Goal: Answer question/provide support: Share knowledge or assist other users

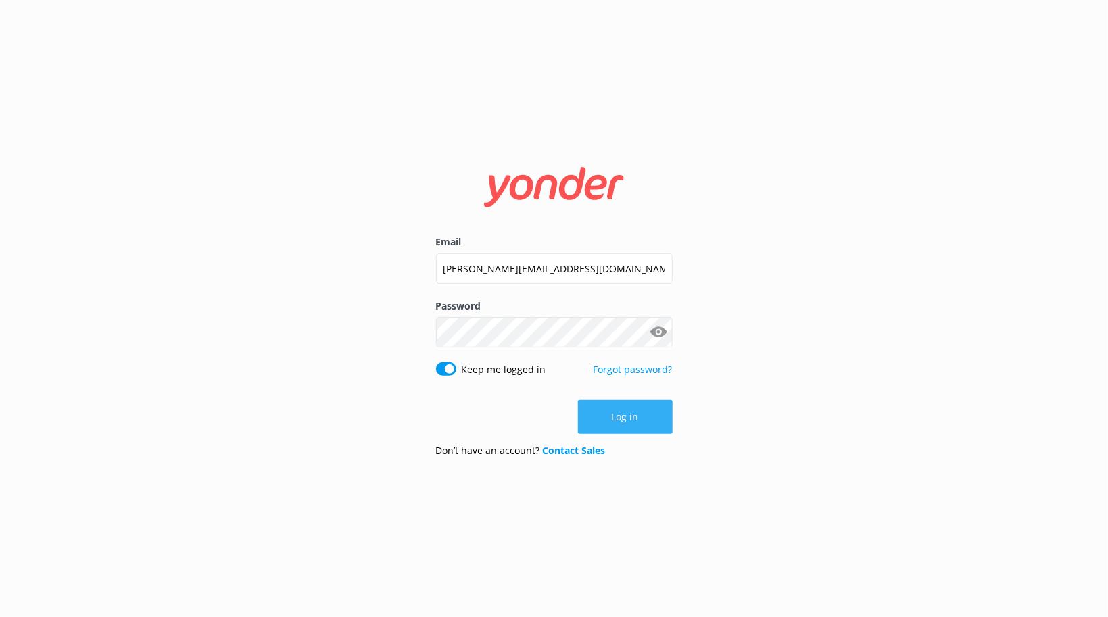
click at [631, 417] on button "Log in" at bounding box center [625, 417] width 95 height 34
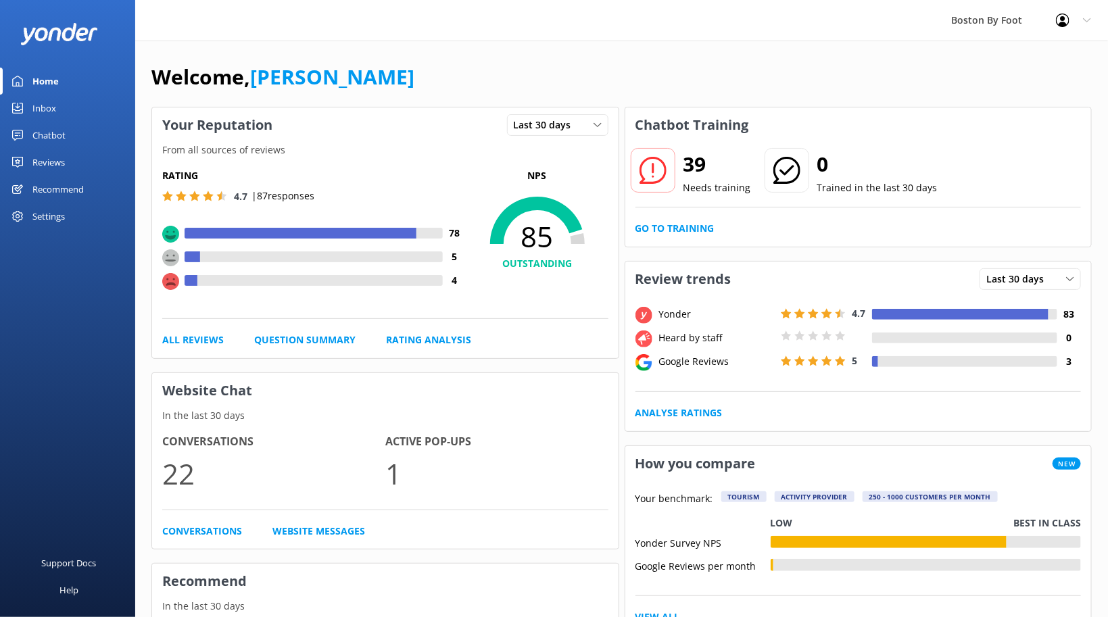
click at [50, 162] on div "Reviews" at bounding box center [48, 162] width 32 height 27
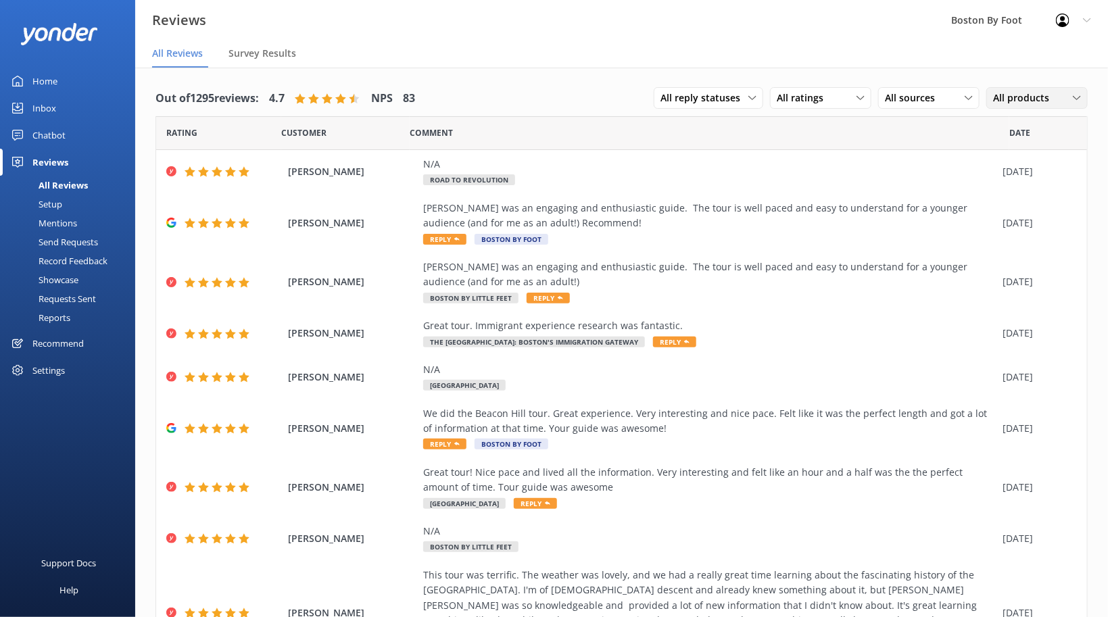
click at [1065, 98] on div "All products" at bounding box center [1036, 98] width 95 height 15
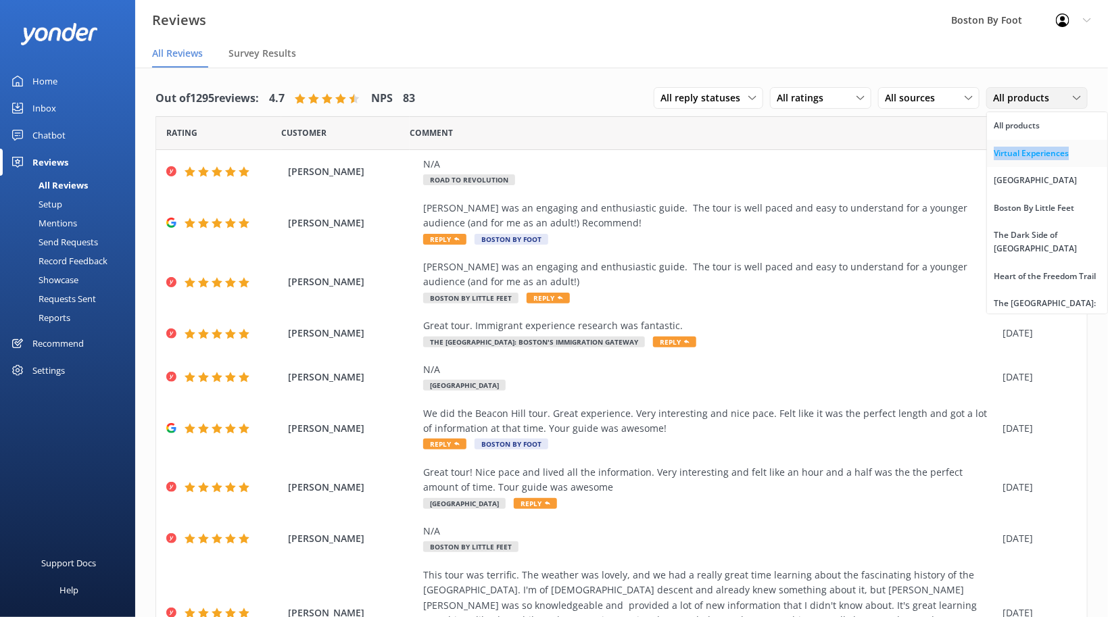
drag, startPoint x: 1098, startPoint y: 130, endPoint x: 1096, endPoint y: 162, distance: 31.2
click at [1096, 162] on div "All products Virtual Experiences [GEOGRAPHIC_DATA] [GEOGRAPHIC_DATA] By Little …" at bounding box center [1047, 213] width 122 height 203
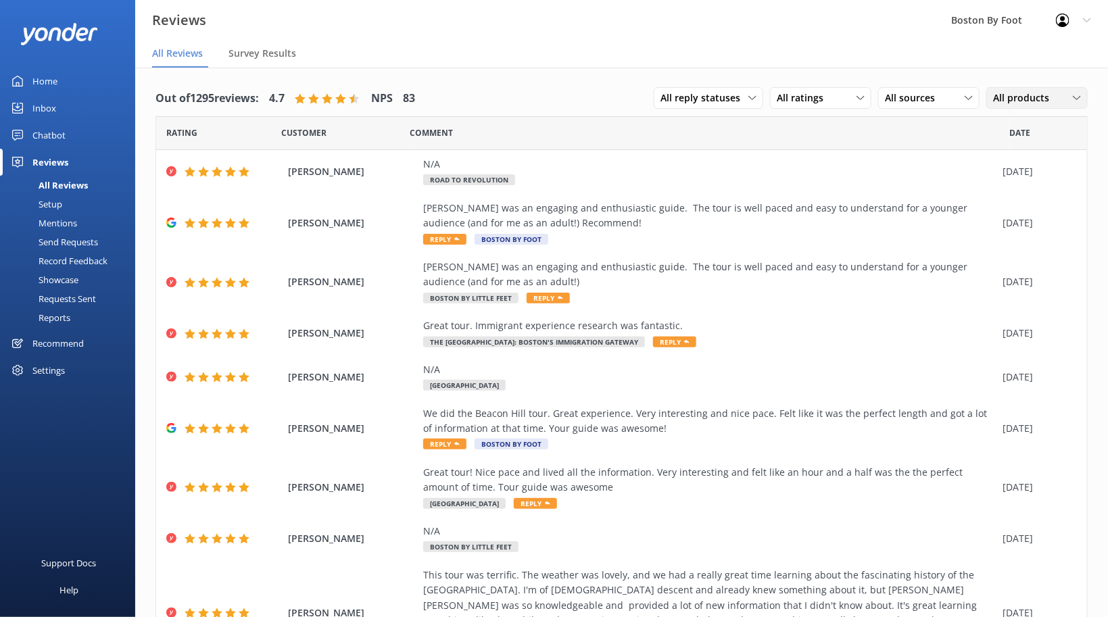
click at [1041, 102] on span "All products" at bounding box center [1025, 98] width 64 height 15
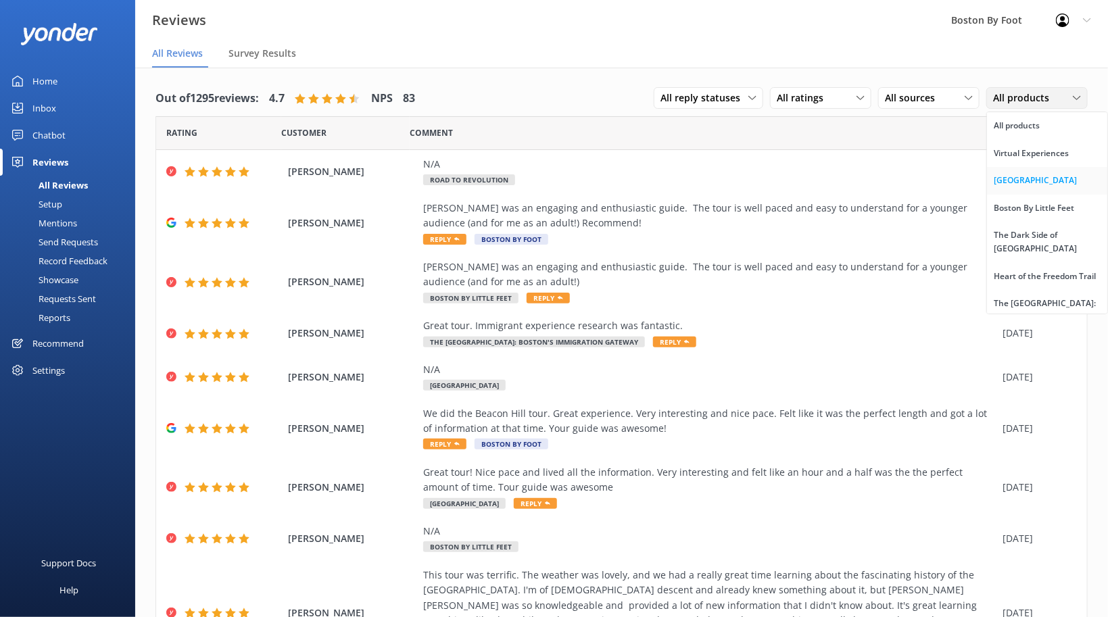
click at [1020, 180] on div "[GEOGRAPHIC_DATA]" at bounding box center [1034, 181] width 83 height 14
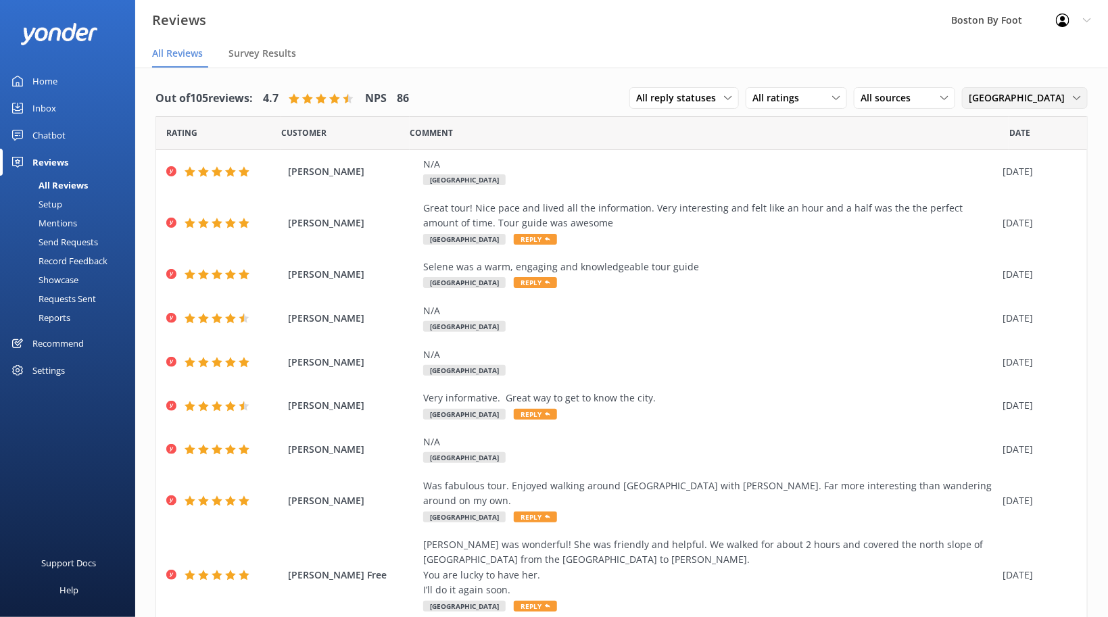
click at [1077, 95] on icon at bounding box center [1077, 98] width 8 height 8
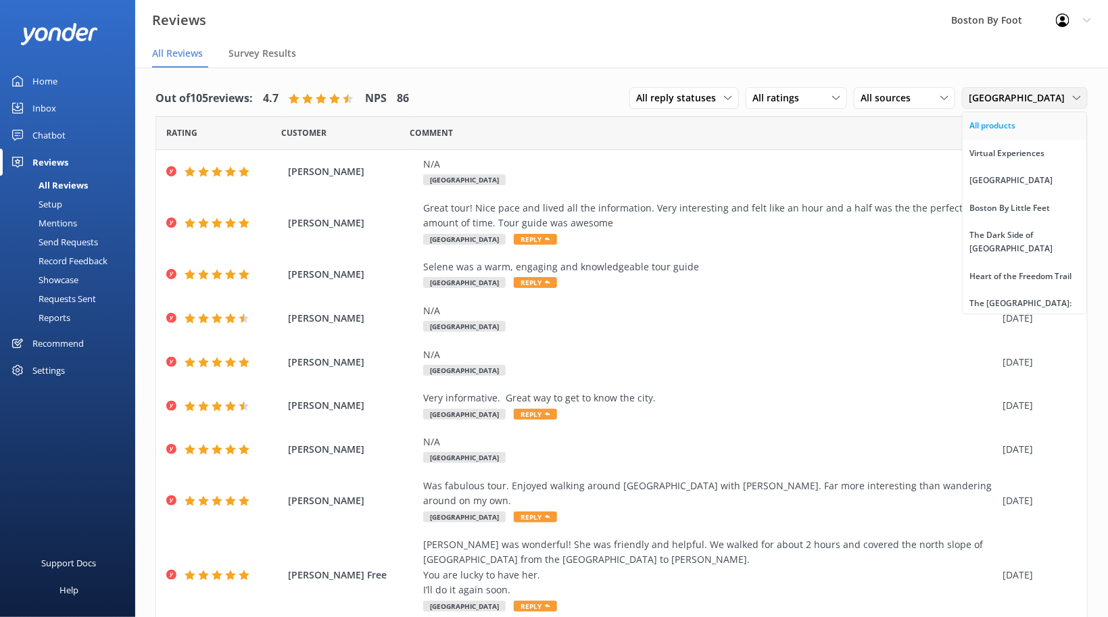
click at [1086, 126] on link "All products" at bounding box center [1024, 125] width 124 height 27
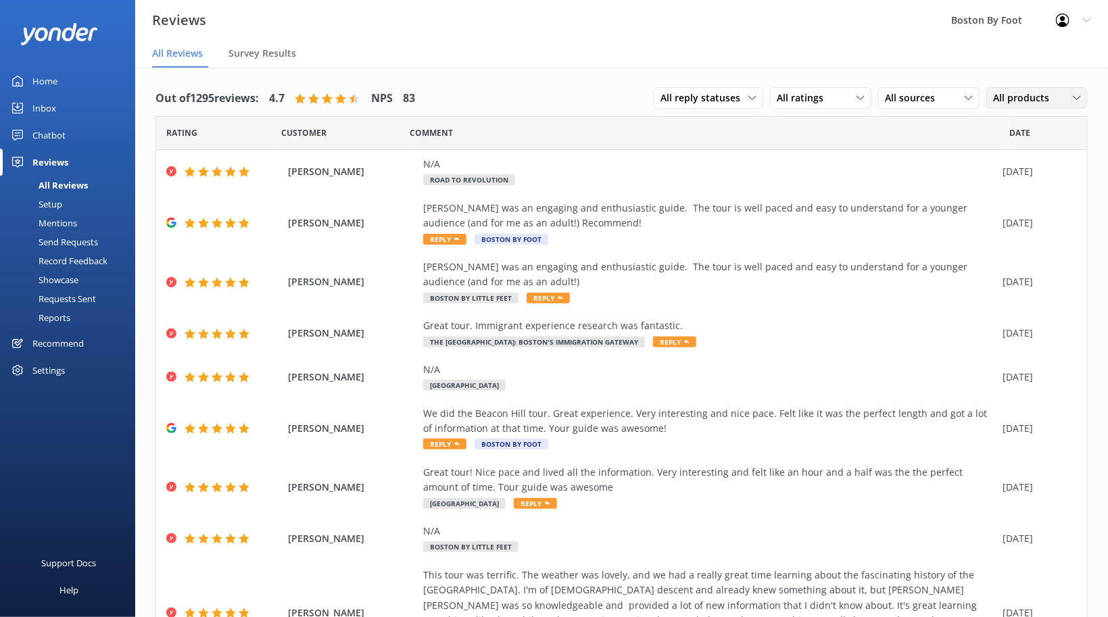
click at [1043, 90] on div "All products All products Virtual Experiences [GEOGRAPHIC_DATA] [GEOGRAPHIC_DAT…" at bounding box center [1036, 98] width 101 height 22
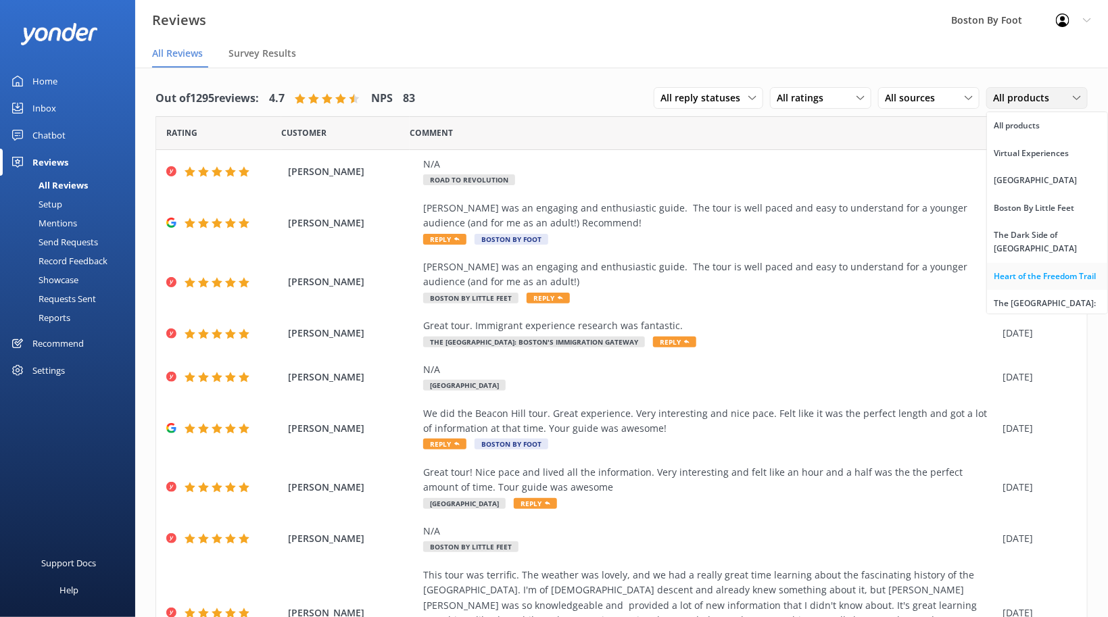
click at [1000, 270] on div "Heart of the Freedom Trail" at bounding box center [1044, 277] width 102 height 14
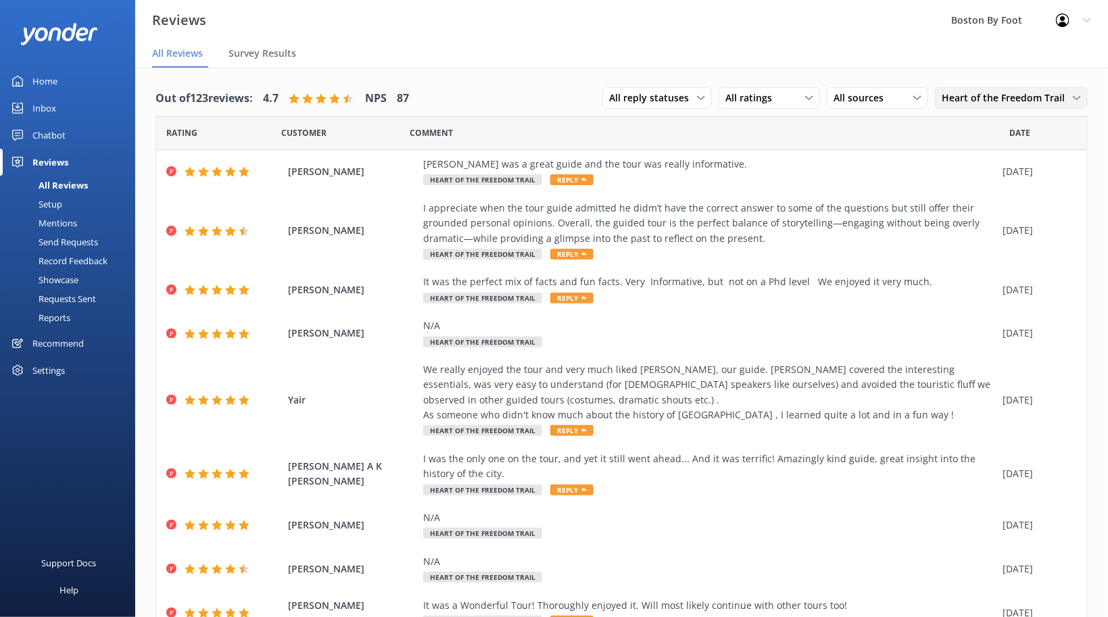
click at [1067, 93] on span "Heart of the Freedom Trail" at bounding box center [1006, 98] width 131 height 15
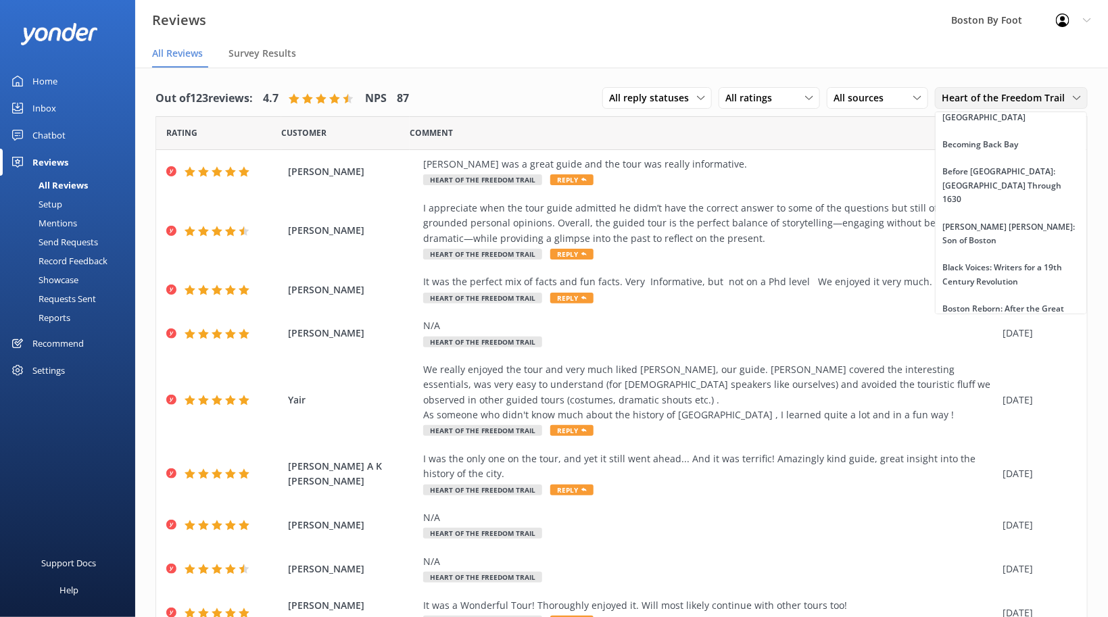
scroll to position [419, 0]
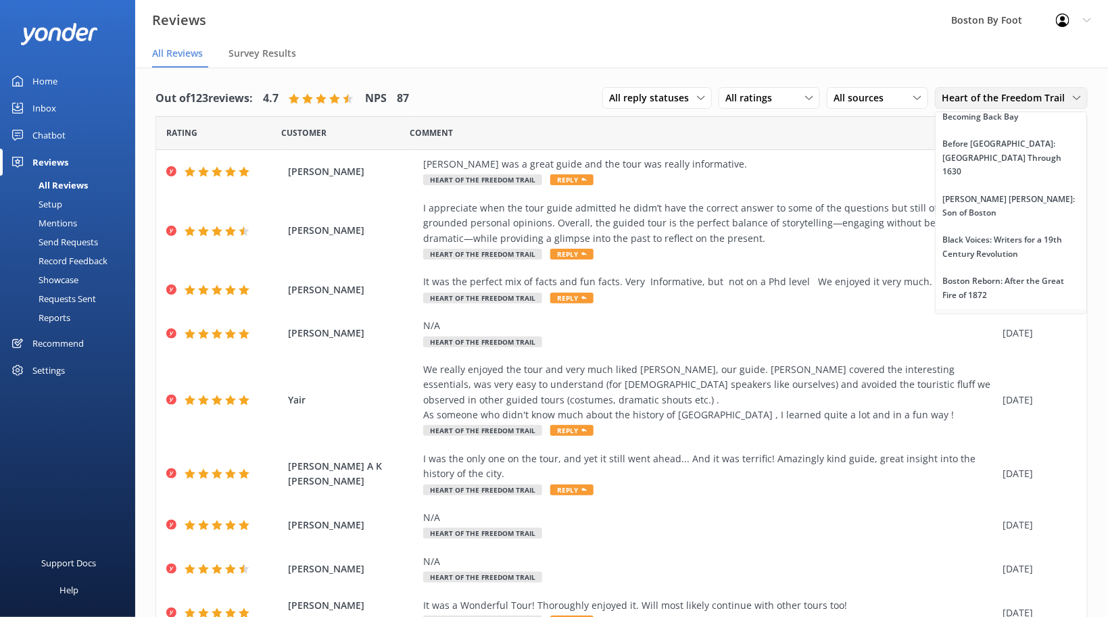
click at [1006, 316] on div "Boston's Chinatown" at bounding box center [981, 323] width 79 height 14
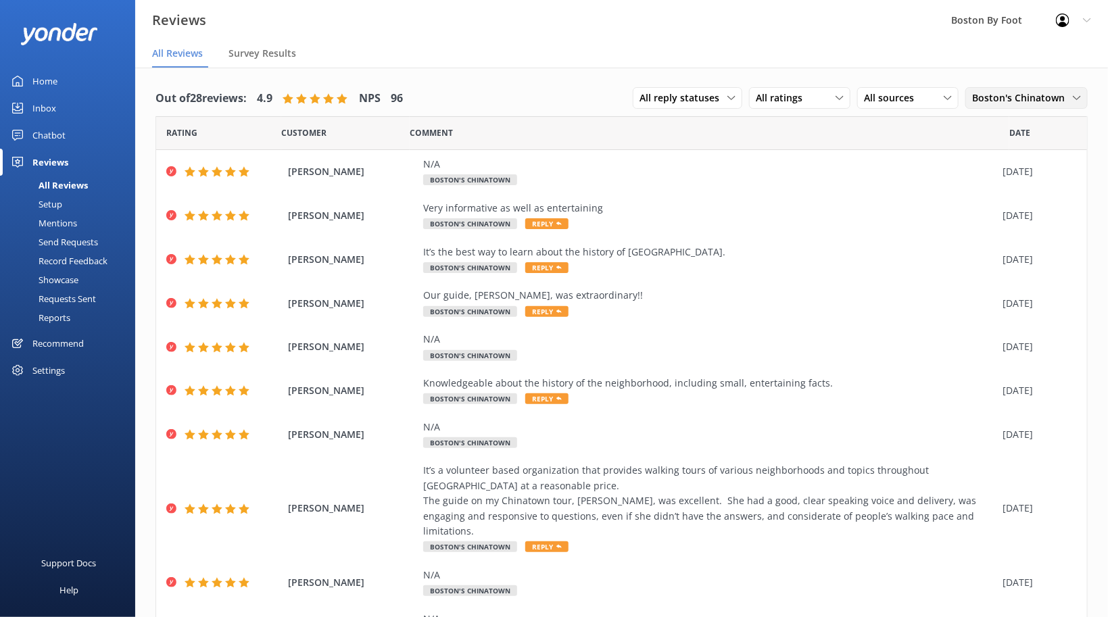
click at [1010, 98] on span "Boston's Chinatown" at bounding box center [1022, 98] width 101 height 15
click at [1005, 350] on div "Commonwealth Ave." at bounding box center [1013, 357] width 80 height 14
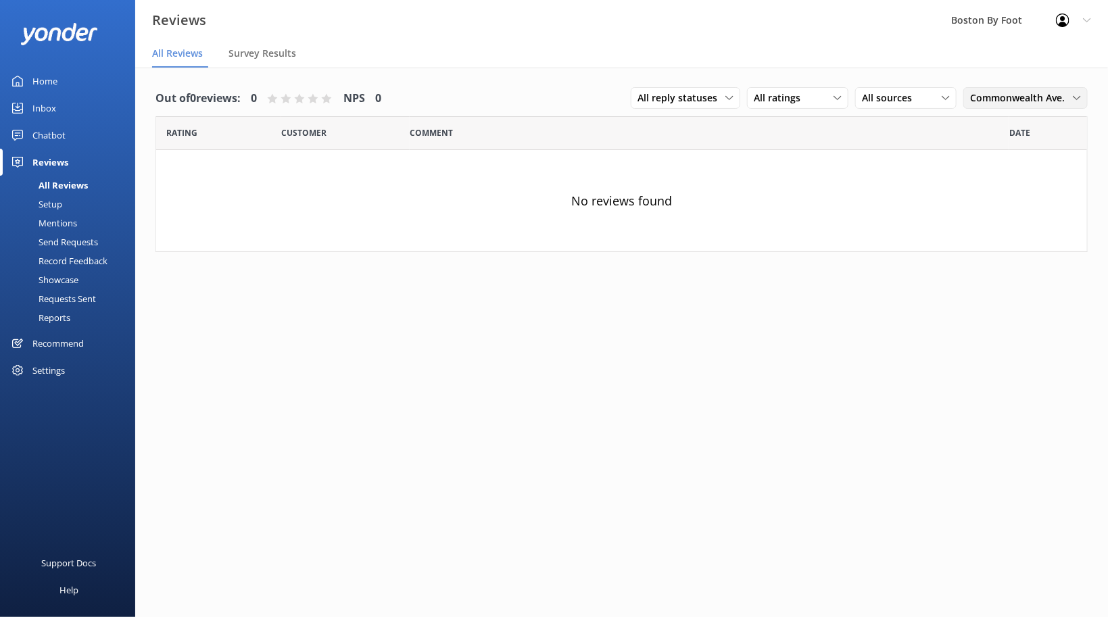
click at [1079, 95] on icon at bounding box center [1077, 98] width 8 height 8
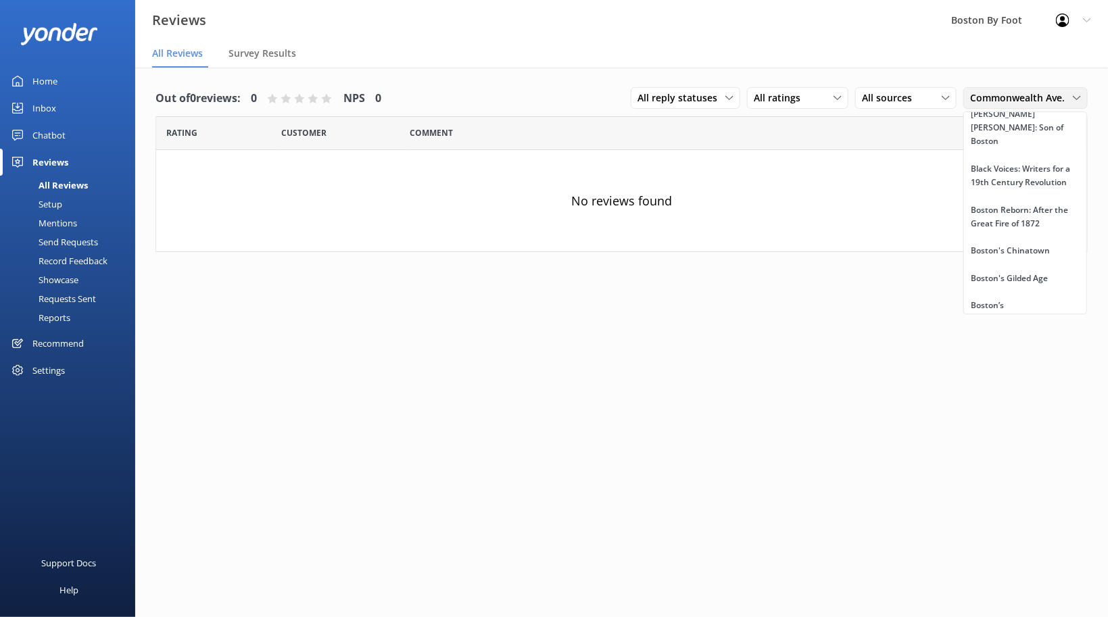
scroll to position [583, 0]
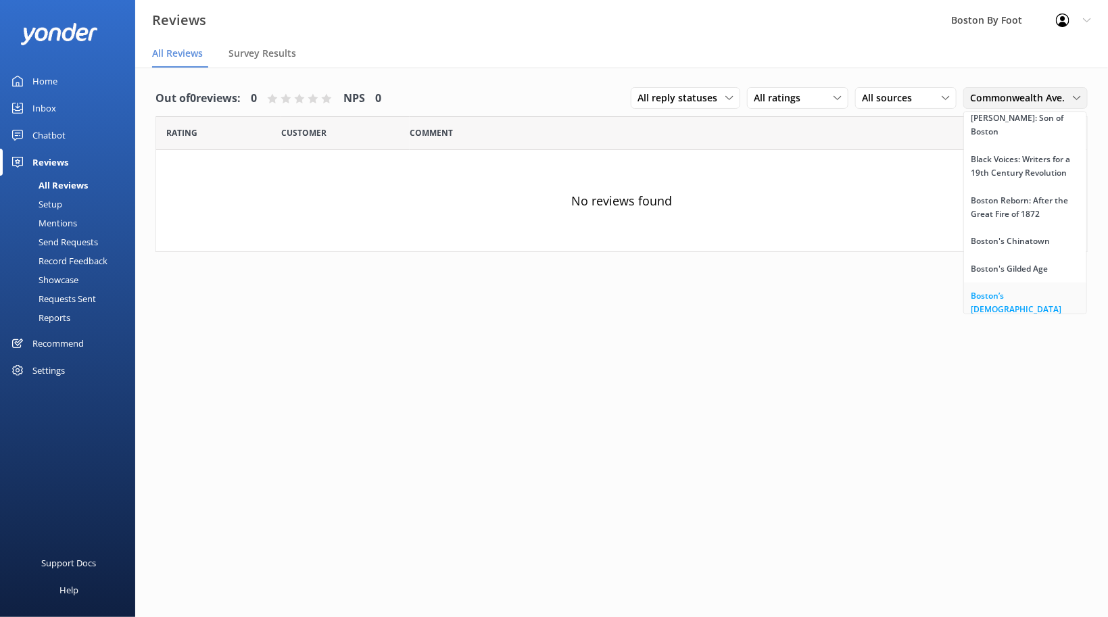
click at [1018, 289] on div "Boston’s [DEMOGRAPHIC_DATA] Past" at bounding box center [1025, 309] width 109 height 41
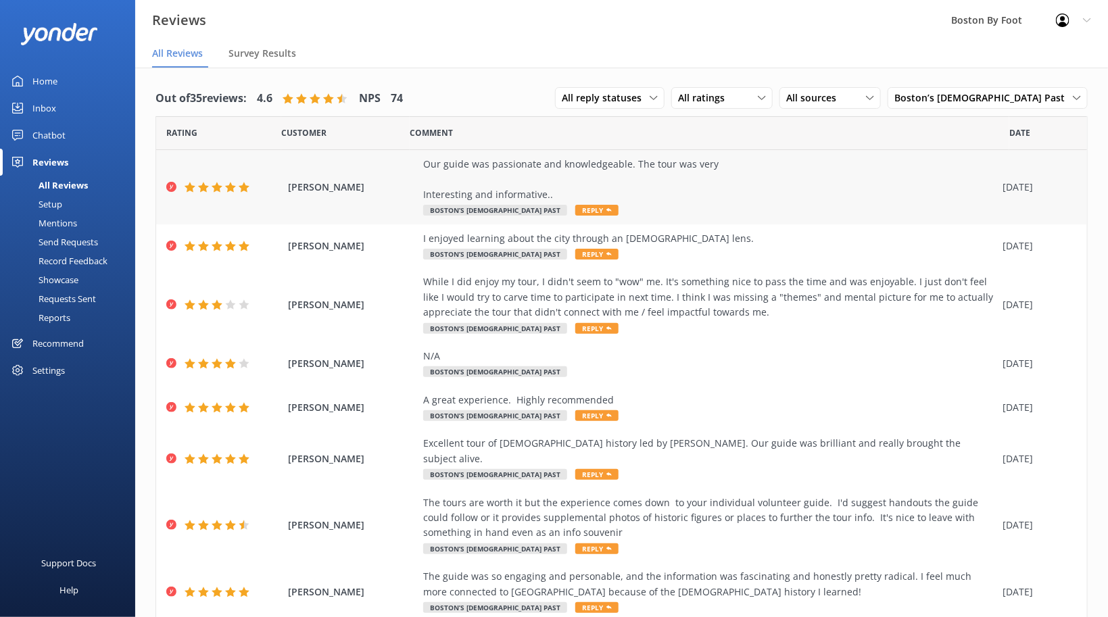
click at [831, 169] on div "Our guide was passionate and knowledgeable. The tour was very Interesting and i…" at bounding box center [709, 179] width 572 height 45
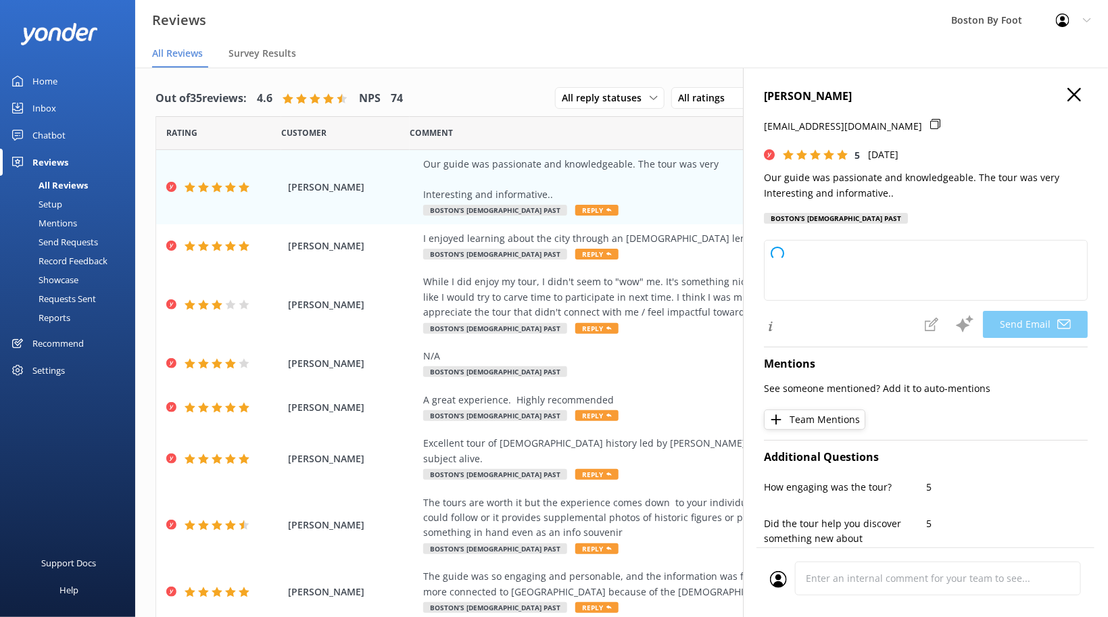
type textarea "Thank you so much, [PERSON_NAME]! We're delighted to hear you enjoyed the tour …"
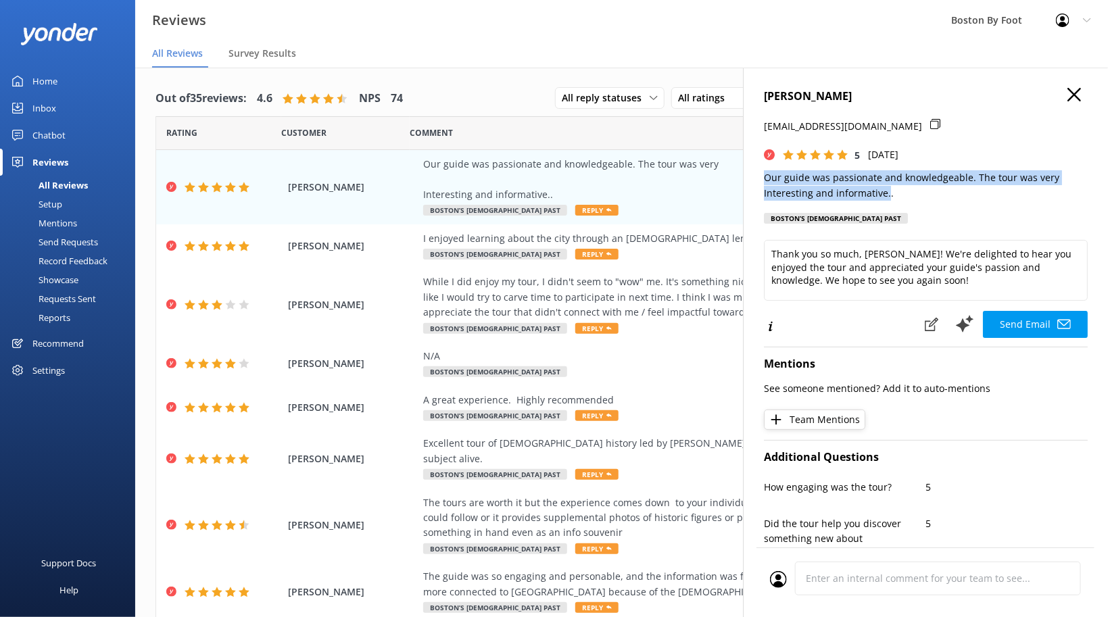
drag, startPoint x: 766, startPoint y: 180, endPoint x: 886, endPoint y: 194, distance: 120.5
click at [886, 194] on p "Our guide was passionate and knowledgeable. The tour was very Interesting and i…" at bounding box center [926, 185] width 324 height 30
copy p "Our guide was passionate and knowledgeable. The tour was very Interesting and i…"
click at [570, 66] on nav "All Reviews Survey Results" at bounding box center [621, 54] width 973 height 27
click at [1072, 97] on use "button" at bounding box center [1074, 95] width 14 height 14
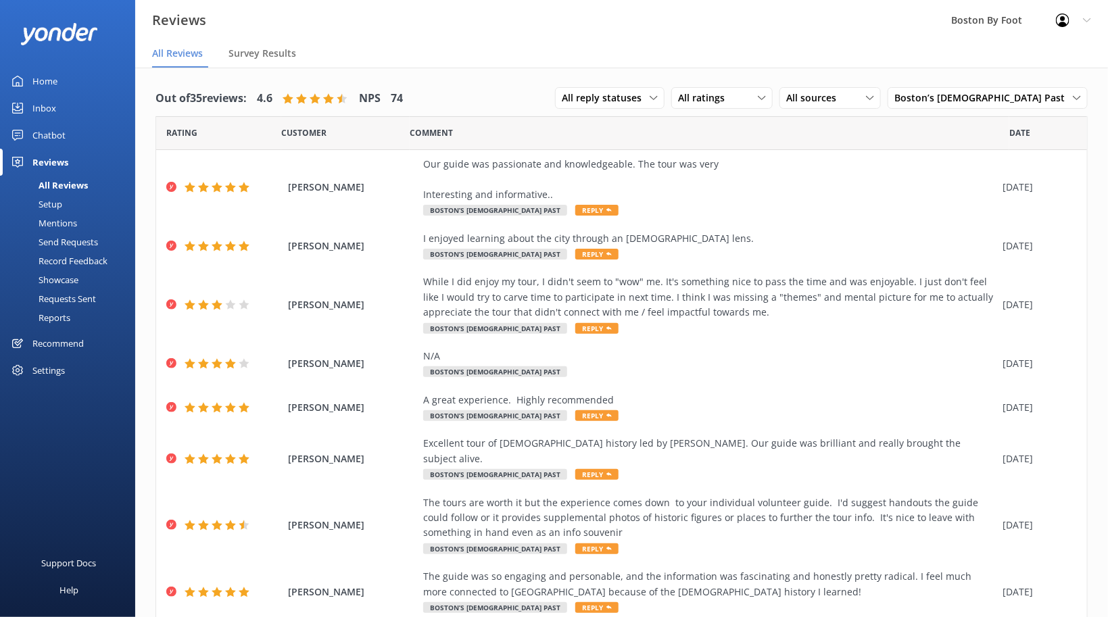
click at [1083, 18] on div "Profile Settings Logout" at bounding box center [1073, 20] width 69 height 41
click at [1029, 91] on link "Logout" at bounding box center [1040, 91] width 135 height 34
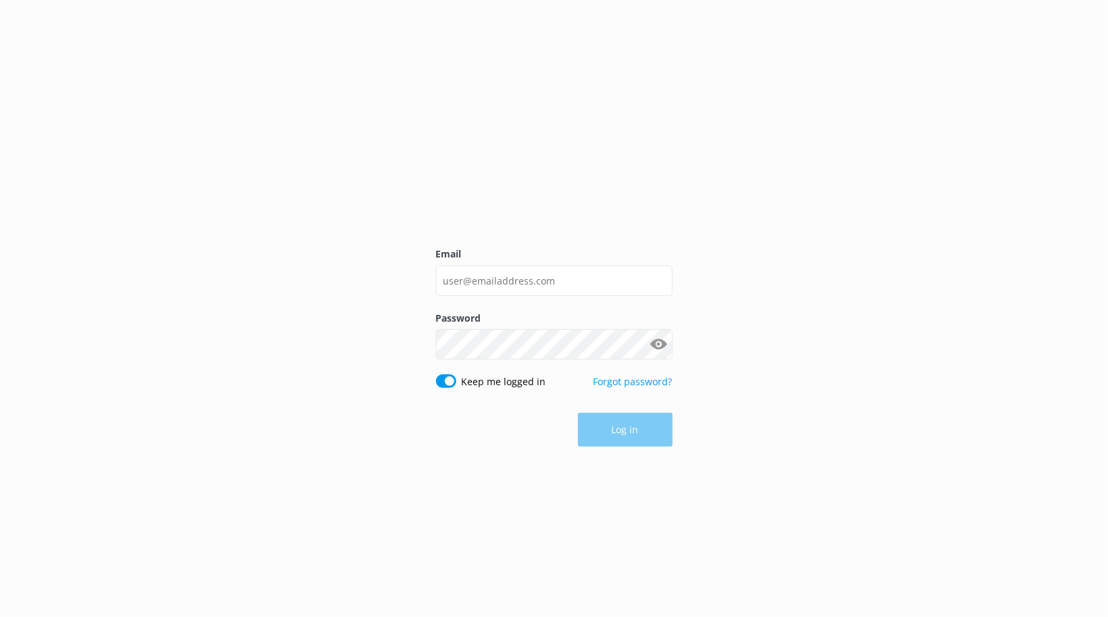
type input "[PERSON_NAME][EMAIL_ADDRESS][DOMAIN_NAME]"
